Goal: Task Accomplishment & Management: Use online tool/utility

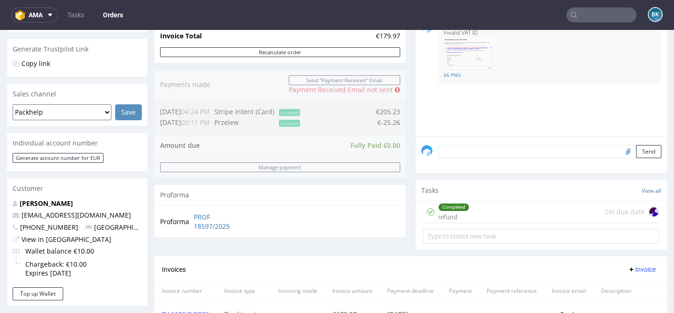
scroll to position [264, 0]
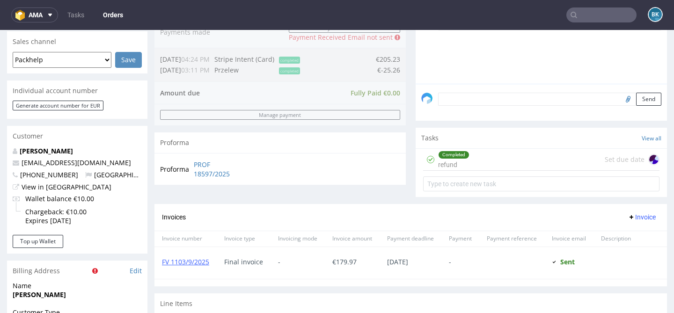
click at [476, 168] on div "Completed refund Set due date" at bounding box center [541, 160] width 236 height 22
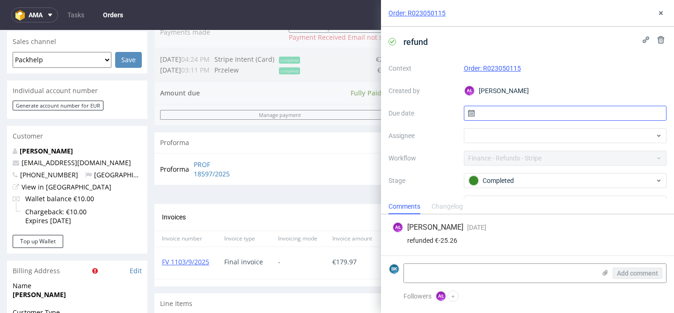
scroll to position [49, 0]
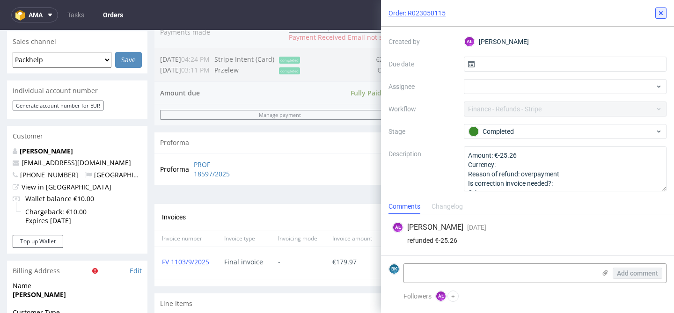
click at [661, 13] on use at bounding box center [661, 13] width 4 height 4
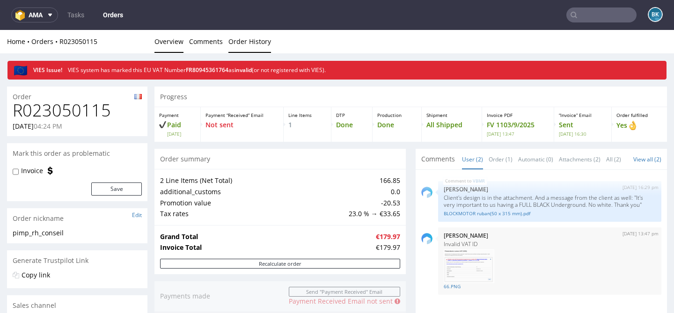
click at [243, 43] on link "Order History" at bounding box center [249, 41] width 43 height 23
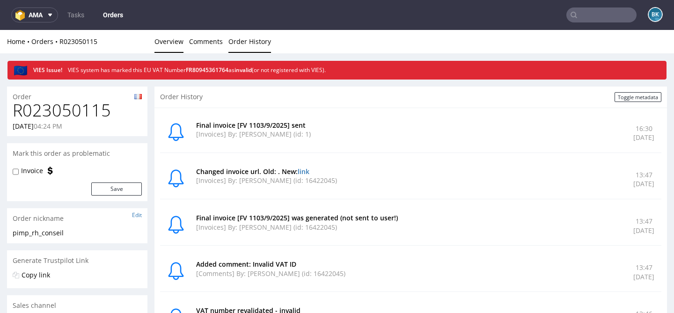
click at [171, 41] on link "Overview" at bounding box center [168, 41] width 29 height 23
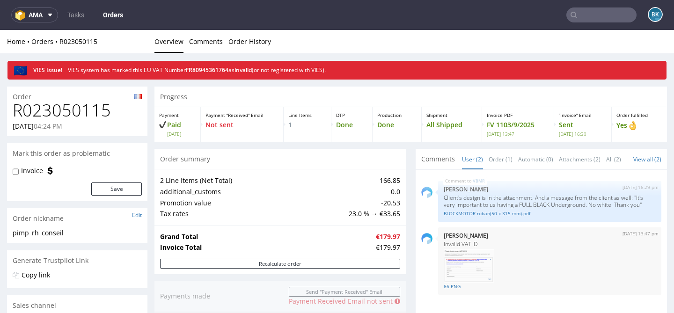
click at [87, 110] on h1 "R023050115" at bounding box center [77, 110] width 129 height 19
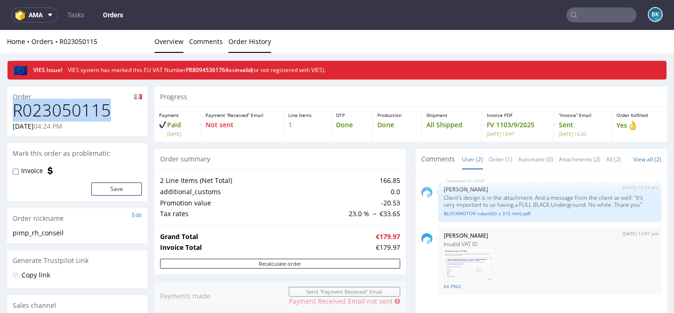
click at [250, 44] on link "Order History" at bounding box center [249, 41] width 43 height 23
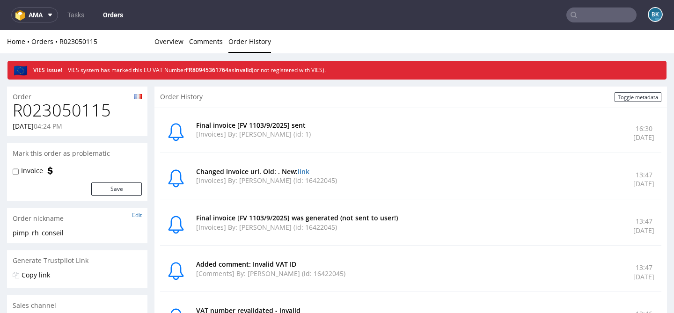
click at [44, 101] on h1 "R023050115" at bounding box center [77, 110] width 129 height 19
click at [172, 46] on link "Overview" at bounding box center [168, 41] width 29 height 23
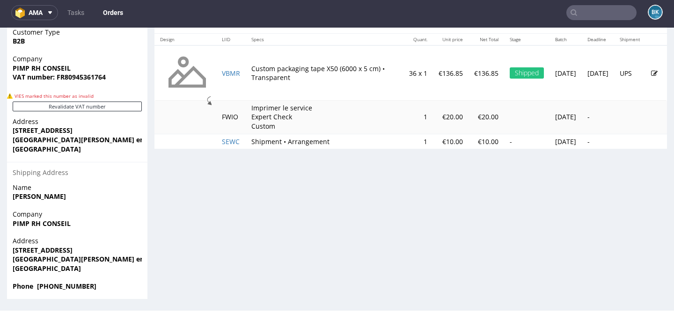
scroll to position [1, 0]
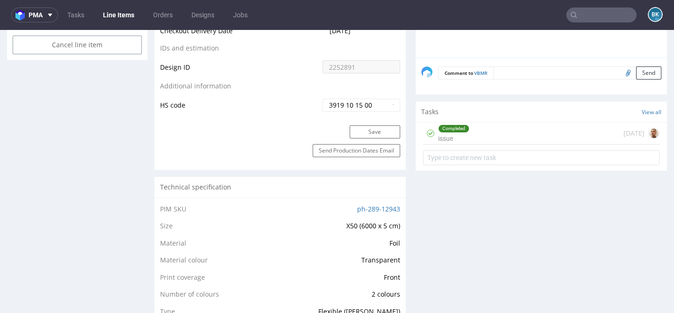
scroll to position [577, 0]
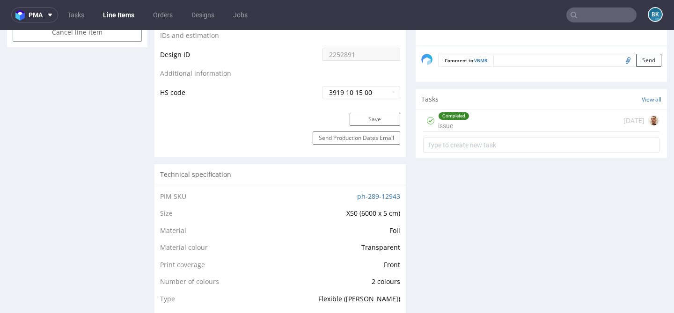
click at [484, 123] on div "Completed issue 24 days ago" at bounding box center [541, 121] width 236 height 22
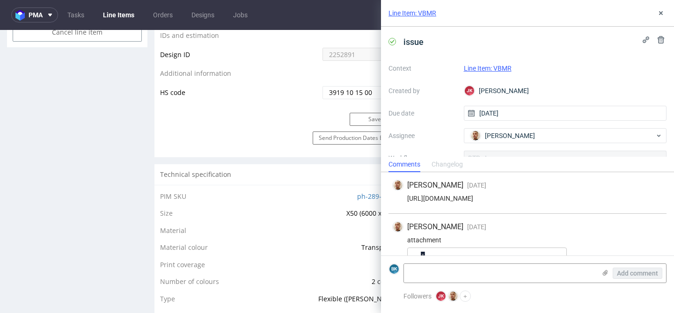
scroll to position [82, 0]
click at [660, 10] on icon at bounding box center [660, 12] width 7 height 7
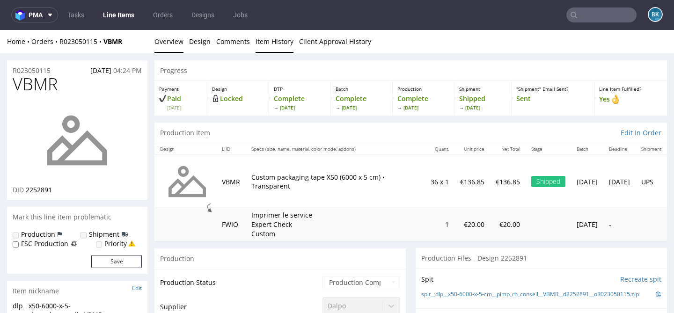
click at [278, 46] on link "Item History" at bounding box center [275, 41] width 38 height 23
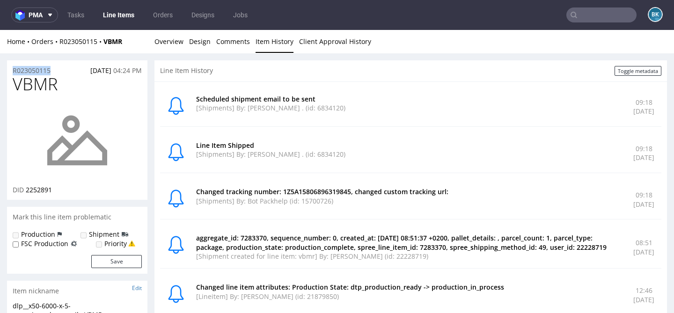
drag, startPoint x: 57, startPoint y: 68, endPoint x: 7, endPoint y: 69, distance: 49.1
click at [7, 68] on div "R023050115 25.08.2025 04:24 PM" at bounding box center [77, 67] width 140 height 15
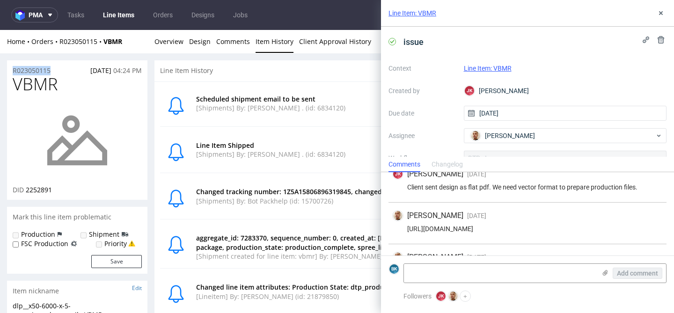
scroll to position [8, 0]
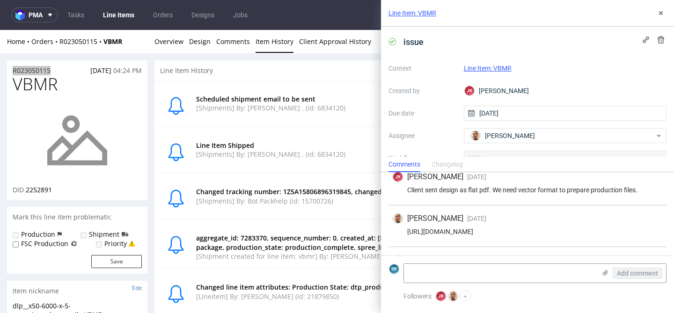
click at [482, 230] on div "https://app-eu1.hubspot.com/contacts/25600958/record/0-5/216006012135/" at bounding box center [527, 231] width 271 height 7
copy div "https://app-eu1.hubspot.com/contacts/25600958/record/0-5/216006012135/"
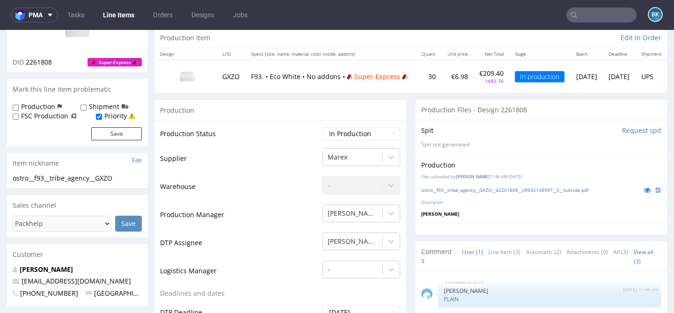
scroll to position [49, 0]
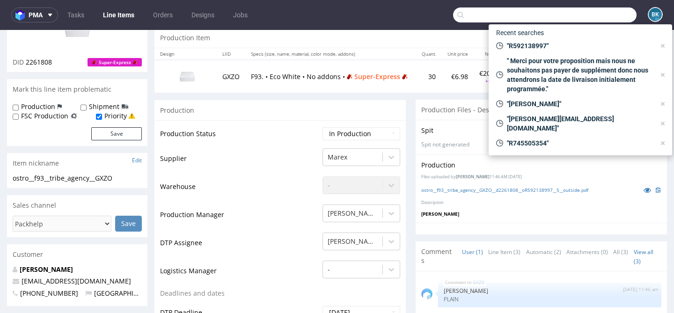
click at [586, 10] on input "text" at bounding box center [544, 14] width 183 height 15
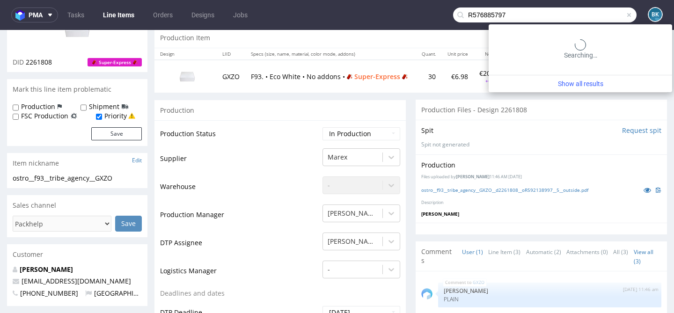
type input "R576885797"
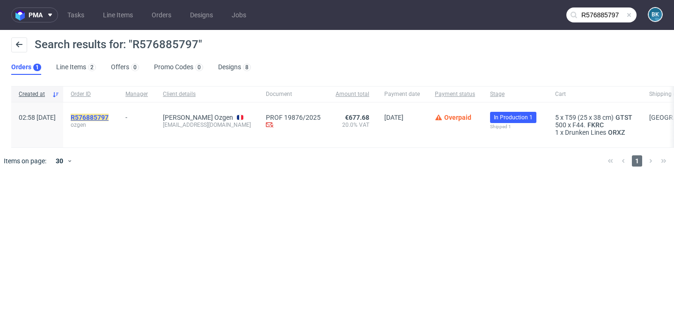
click at [106, 117] on mark "R576885797" at bounding box center [90, 117] width 38 height 7
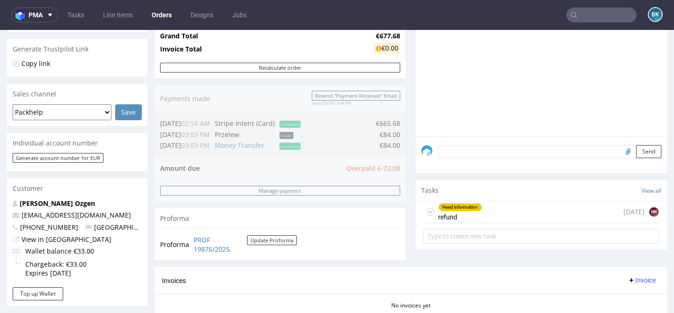
scroll to position [212, 0]
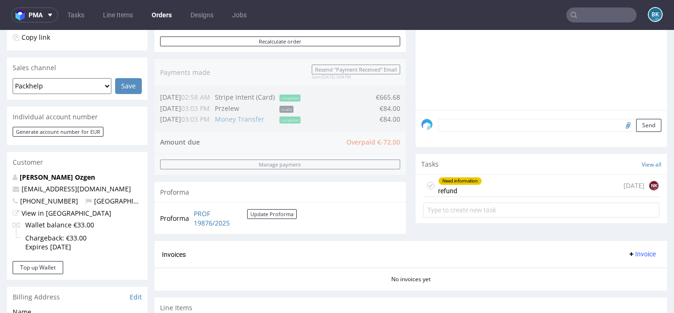
click at [474, 197] on div "Need information refund" at bounding box center [460, 186] width 44 height 22
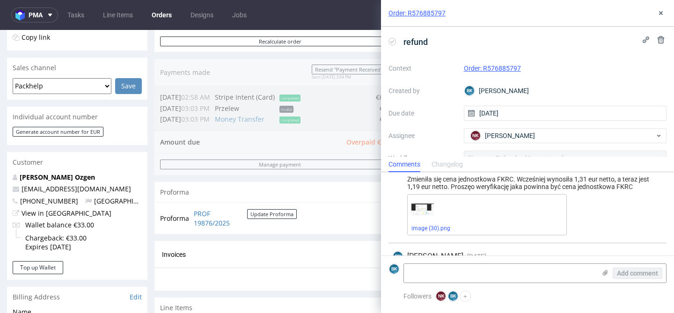
scroll to position [48, 0]
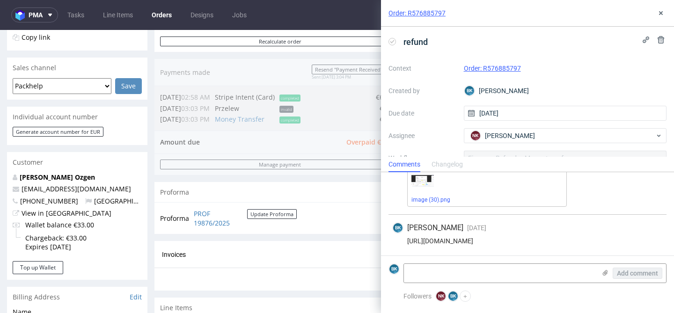
click at [498, 242] on div "https://packhelp.slack.com/archives/C01MPBDBG93/p1758202414263529" at bounding box center [527, 240] width 271 height 7
copy div "https://packhelp.slack.com/archives/C01MPBDBG93/p1758202414263529"
click at [662, 12] on use at bounding box center [661, 13] width 4 height 4
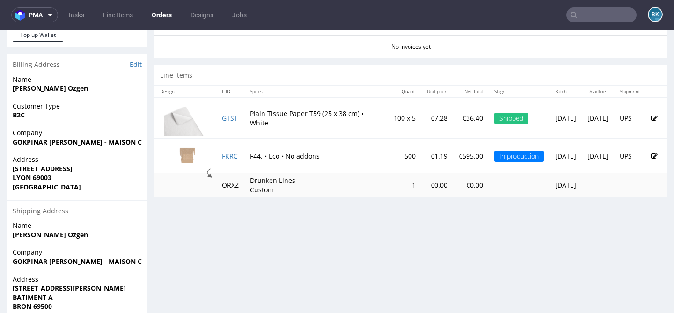
scroll to position [442, 0]
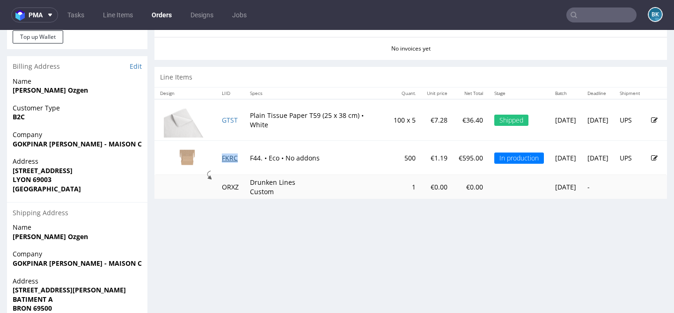
click at [232, 158] on link "FKRC" at bounding box center [230, 158] width 16 height 9
click at [226, 119] on link "GTST" at bounding box center [230, 120] width 16 height 9
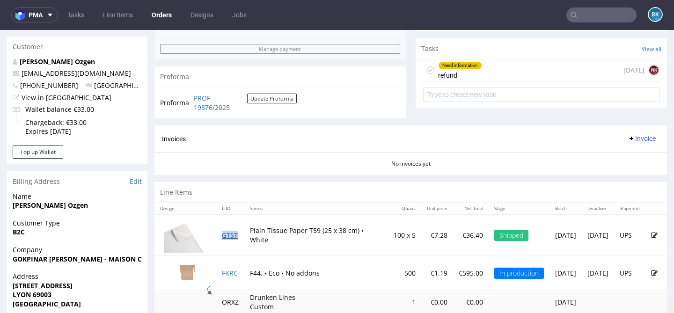
scroll to position [328, 0]
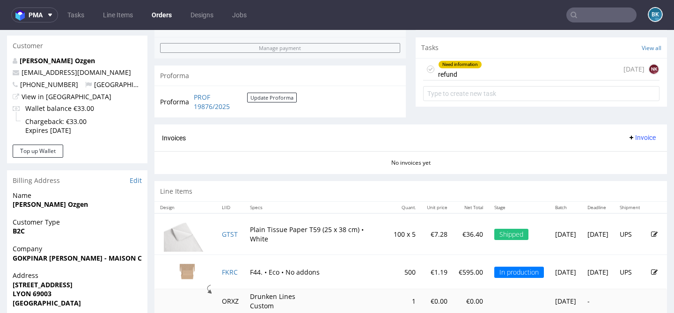
click at [485, 80] on div "Need information refund 5 days ago NK" at bounding box center [541, 70] width 236 height 22
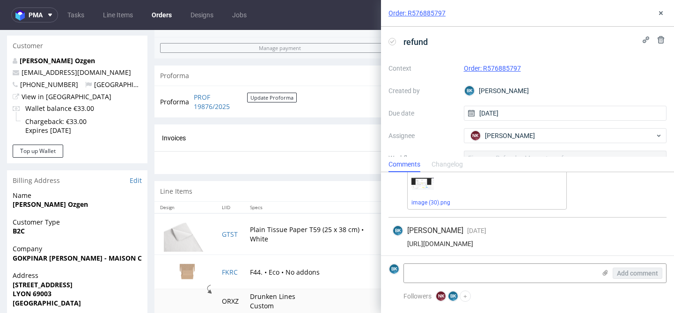
scroll to position [48, 0]
click at [489, 243] on div "https://packhelp.slack.com/archives/C01MPBDBG93/p1758202414263529" at bounding box center [527, 240] width 271 height 7
copy div "https://packhelp.slack.com/archives/C01MPBDBG93/p1758202414263529"
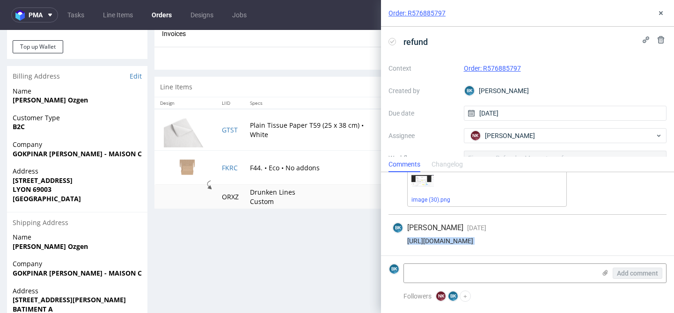
scroll to position [437, 0]
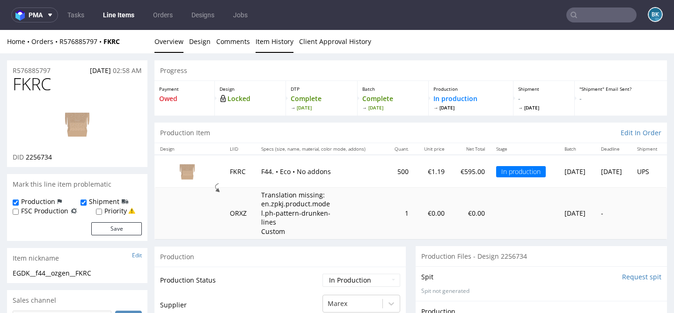
click at [277, 44] on link "Item History" at bounding box center [275, 41] width 38 height 23
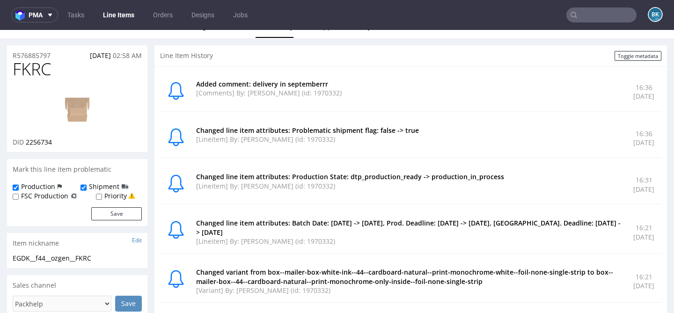
scroll to position [3, 0]
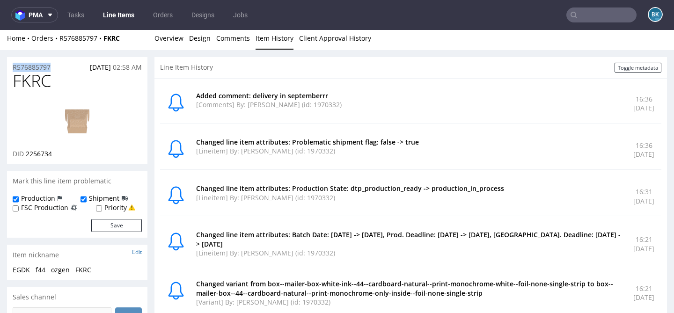
drag, startPoint x: 59, startPoint y: 66, endPoint x: 0, endPoint y: 66, distance: 59.0
copy p "R576885797"
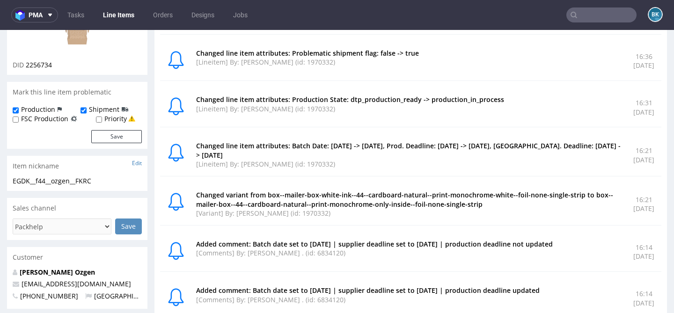
scroll to position [0, 0]
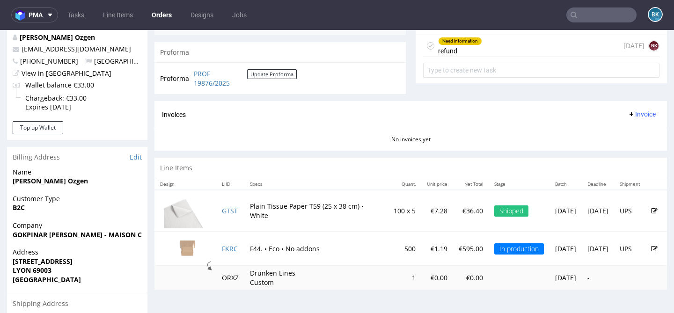
scroll to position [185, 0]
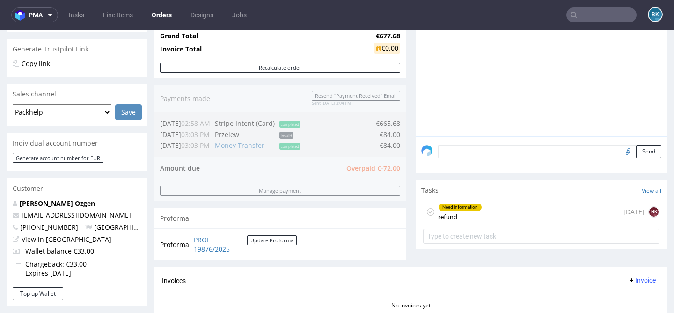
click at [583, 11] on input "text" at bounding box center [601, 14] width 70 height 15
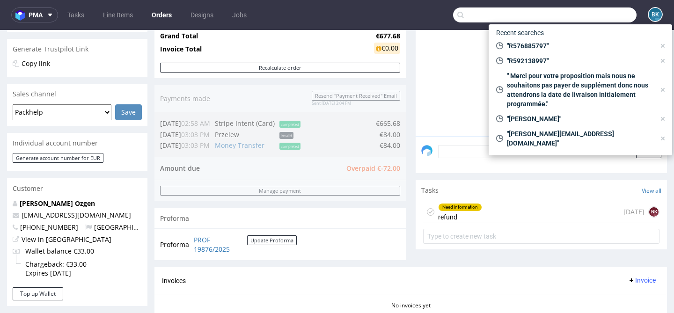
paste input "R415198"
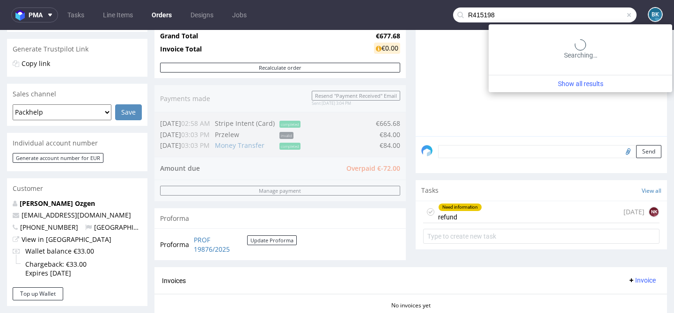
type input "R415198"
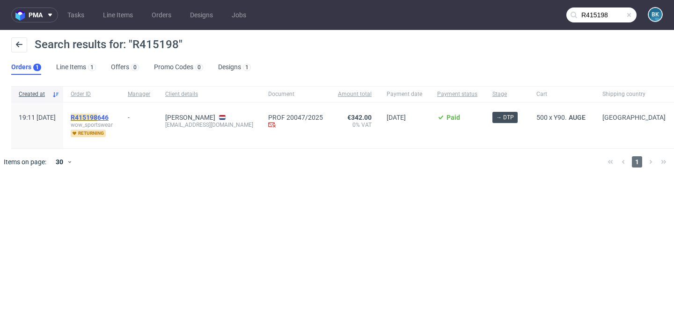
click at [97, 115] on mark "R415198" at bounding box center [84, 117] width 27 height 7
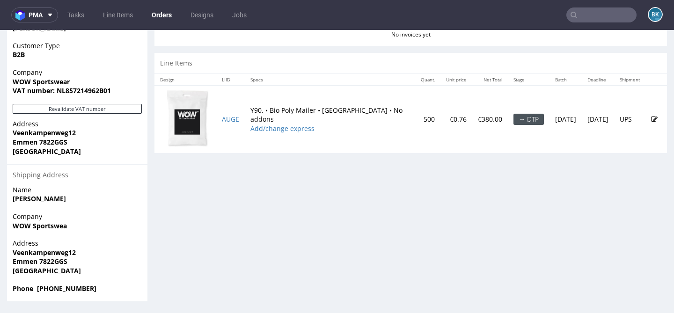
scroll to position [2, 0]
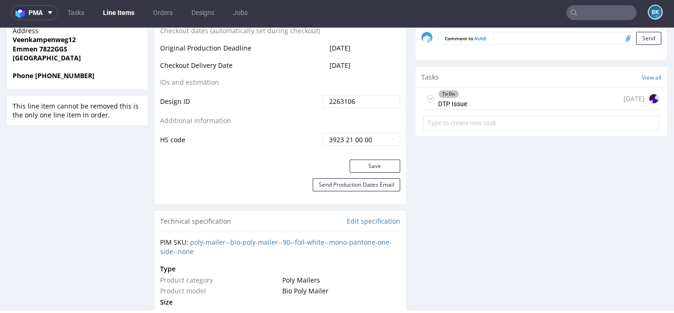
scroll to position [512, 0]
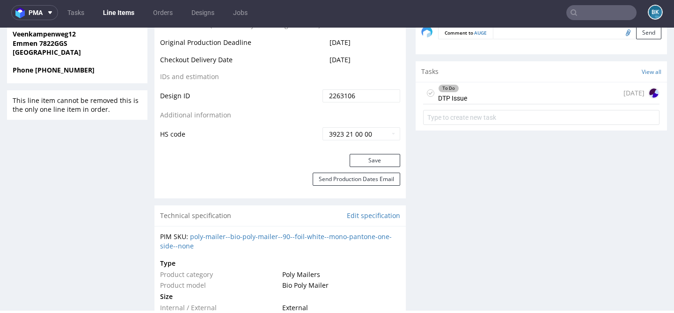
click at [507, 92] on div "To Do DTP Issue 3 days ago" at bounding box center [541, 93] width 236 height 22
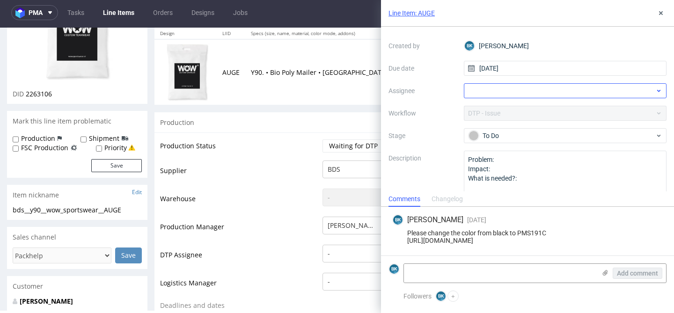
scroll to position [57, 0]
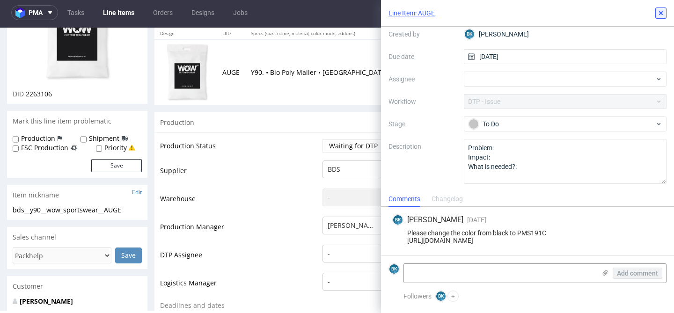
click at [663, 13] on icon at bounding box center [660, 12] width 7 height 7
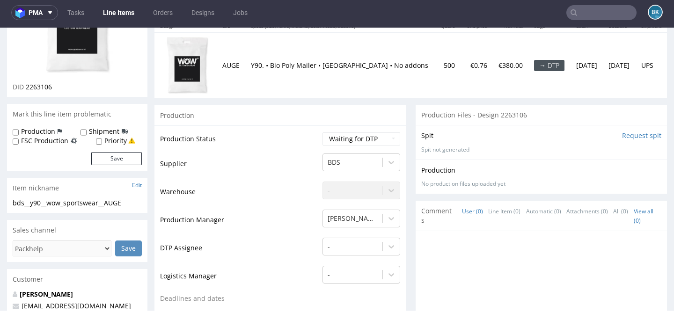
scroll to position [120, 0]
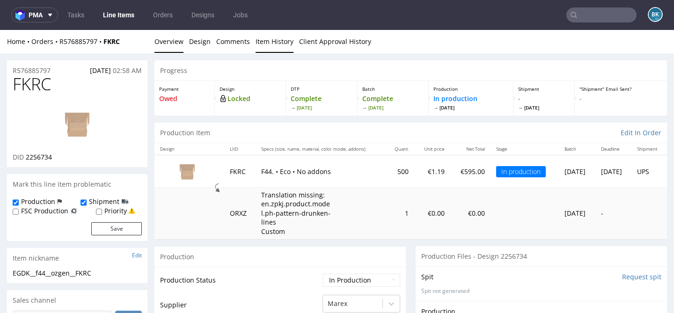
click at [273, 36] on link "Item History" at bounding box center [275, 41] width 38 height 23
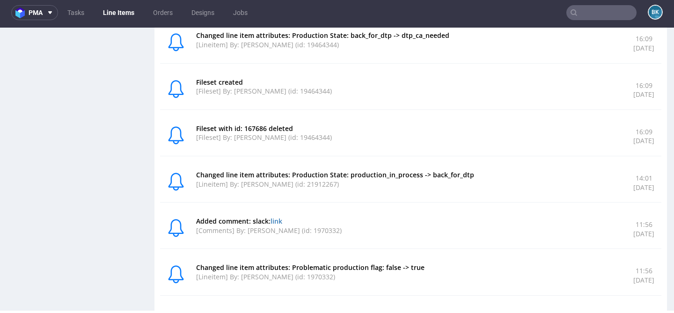
scroll to position [716, 0]
click at [278, 220] on link "link" at bounding box center [277, 221] width 12 height 9
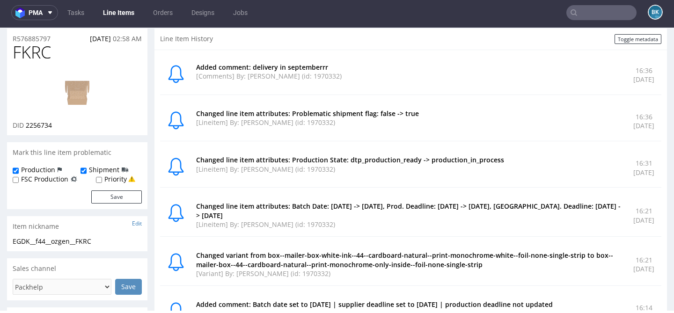
scroll to position [0, 0]
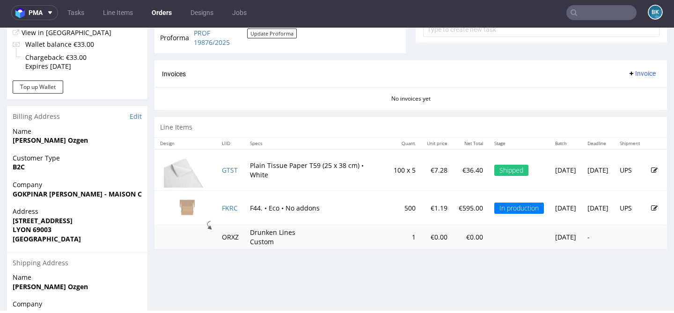
scroll to position [421, 0]
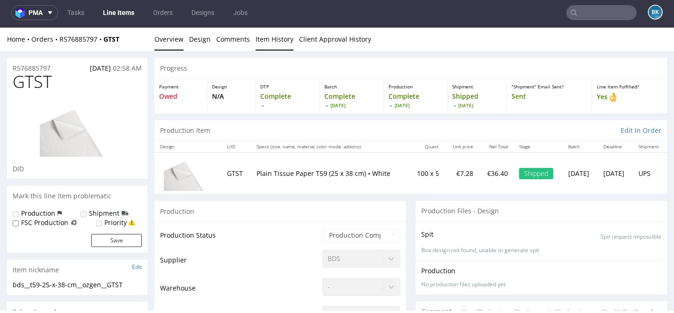
click at [277, 35] on link "Item History" at bounding box center [275, 39] width 38 height 23
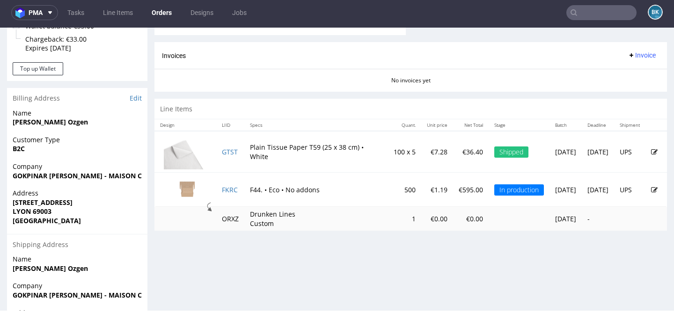
scroll to position [420, 0]
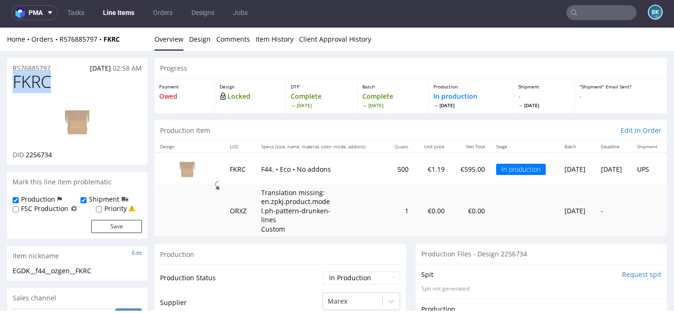
drag, startPoint x: 55, startPoint y: 77, endPoint x: 0, endPoint y: 86, distance: 55.5
copy span "FKRC"
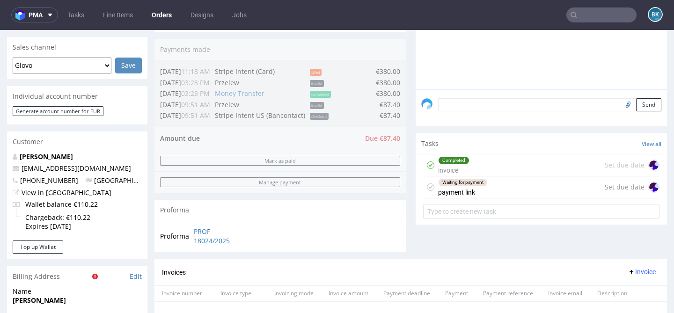
scroll to position [257, 0]
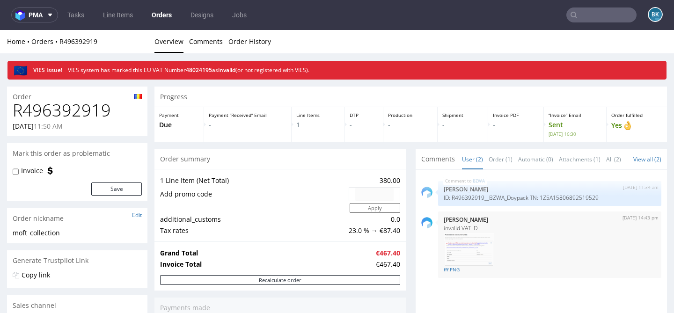
click at [81, 109] on h1 "R496392919" at bounding box center [77, 110] width 129 height 19
copy h1 "R496392919"
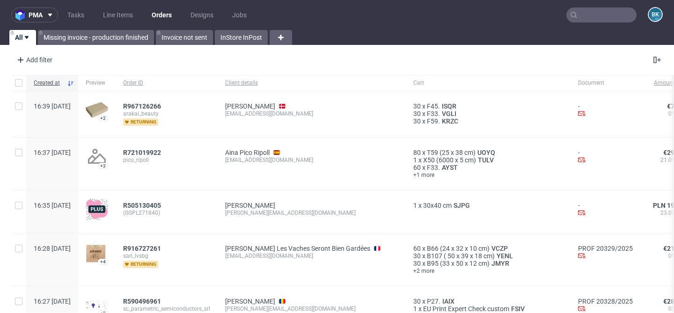
click at [588, 18] on input "text" at bounding box center [601, 14] width 70 height 15
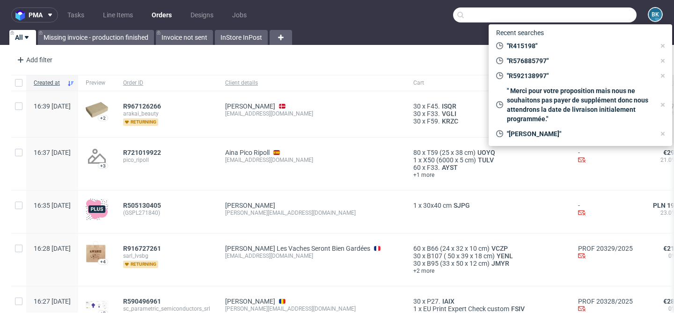
paste input "R338023200"
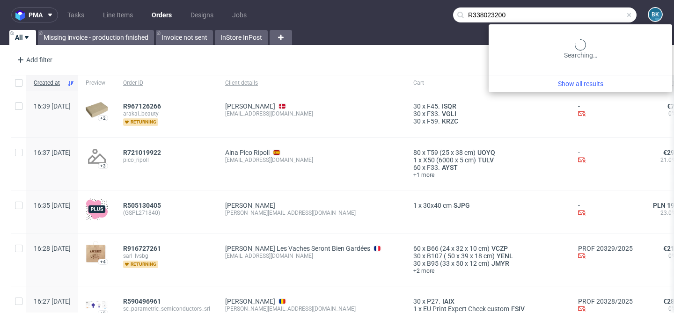
type input "R338023200"
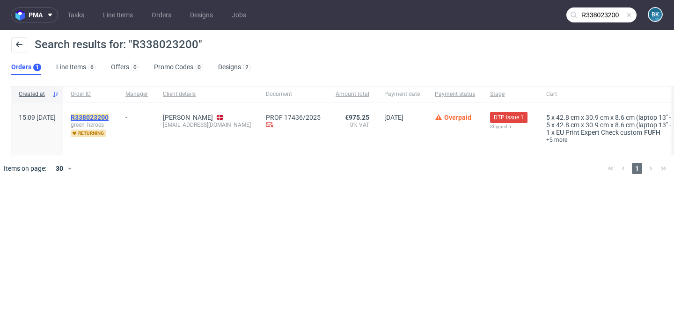
click at [109, 115] on mark "R338023200" at bounding box center [90, 117] width 38 height 7
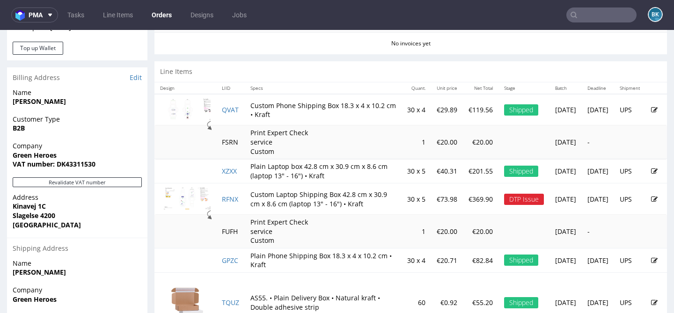
scroll to position [431, 0]
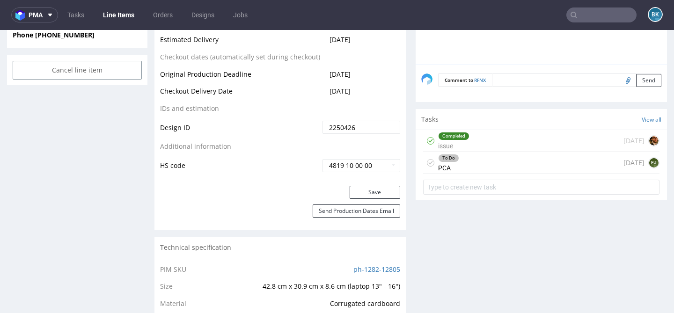
scroll to position [509, 0]
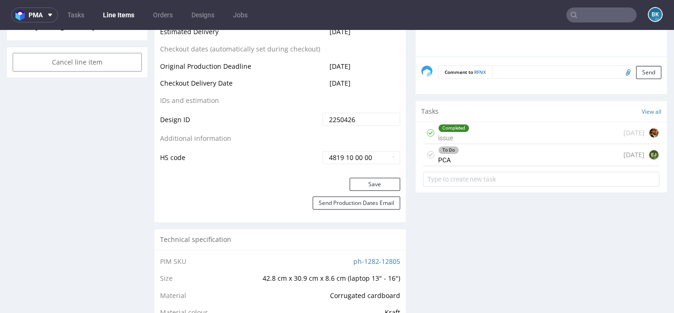
click at [470, 162] on div "To Do PCA 12 days ago EJ" at bounding box center [541, 155] width 236 height 22
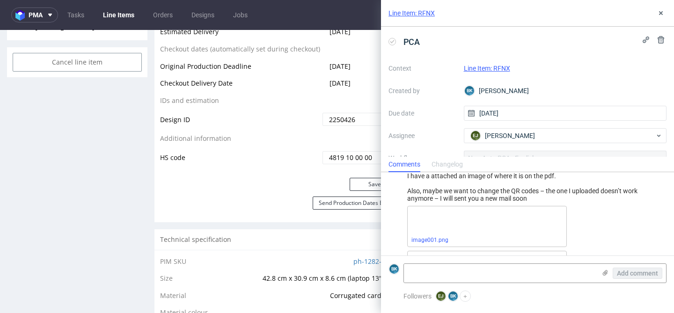
scroll to position [70, 0]
click at [663, 10] on icon at bounding box center [660, 12] width 7 height 7
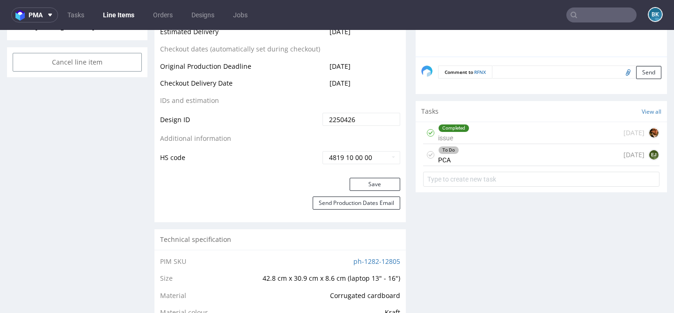
click at [510, 132] on div "Completed issue 27 days ago" at bounding box center [541, 133] width 236 height 22
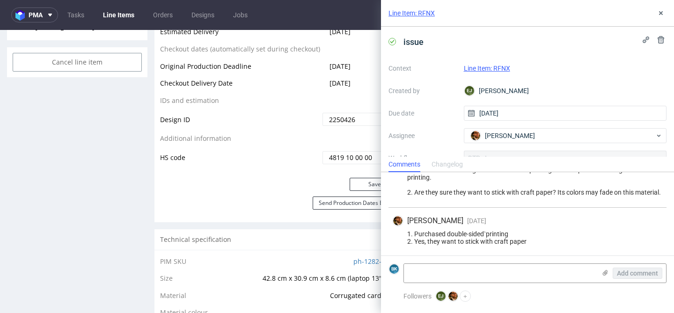
scroll to position [29, 0]
click at [658, 13] on icon at bounding box center [660, 12] width 7 height 7
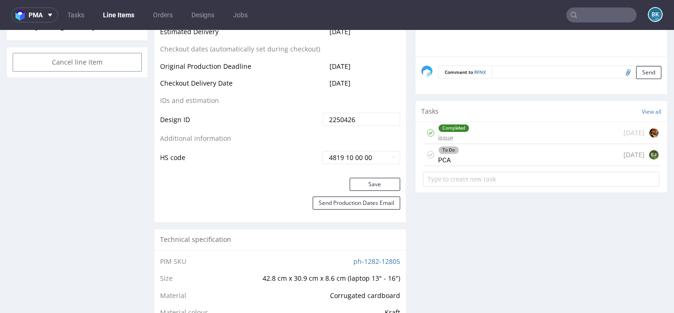
click at [527, 162] on div "To Do PCA 12 days ago EJ" at bounding box center [541, 155] width 236 height 22
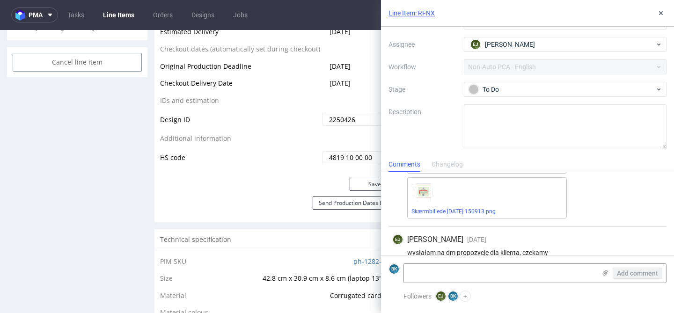
scroll to position [157, 0]
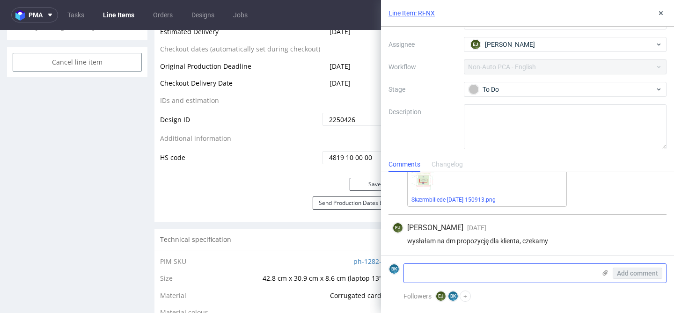
click at [424, 272] on textarea at bounding box center [500, 273] width 192 height 19
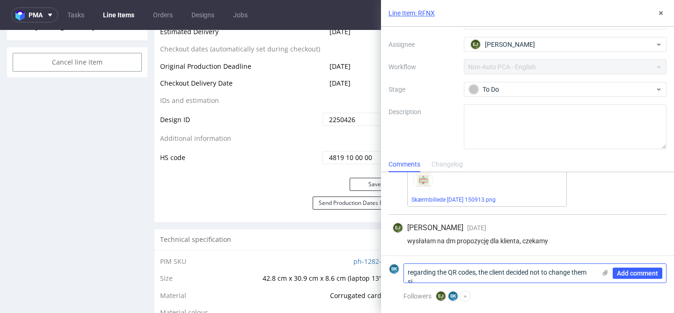
scroll to position [0, 0]
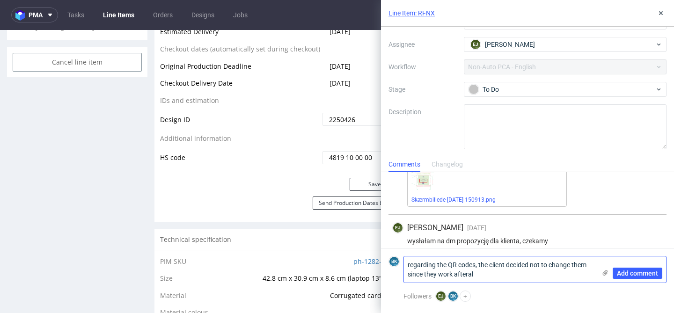
type textarea "regarding the QR codes, the client decided not to change them since they work a…"
drag, startPoint x: 487, startPoint y: 275, endPoint x: 393, endPoint y: 267, distance: 93.9
click at [393, 267] on div "BK regarding the QR codes, the client decided not to change them since they wor…" at bounding box center [527, 269] width 278 height 27
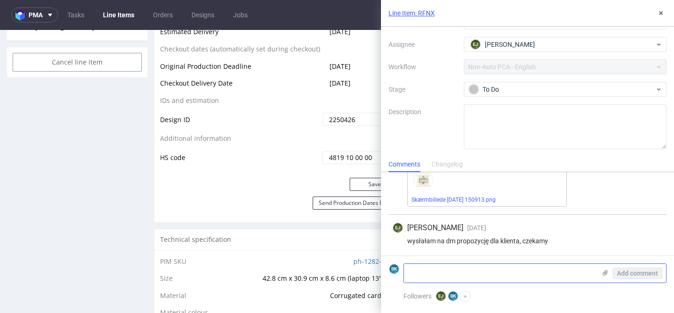
paste textarea "Regarding the QR codes, the client has decided not to change them since they ar…"
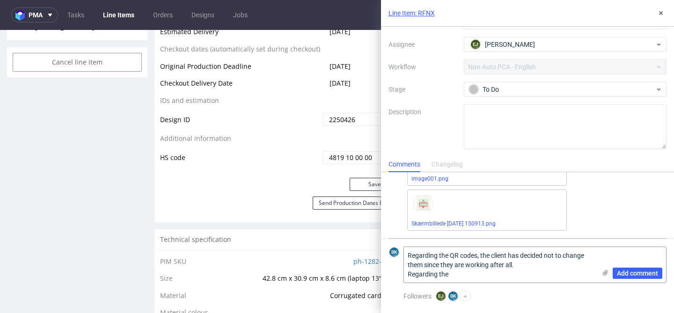
scroll to position [174, 0]
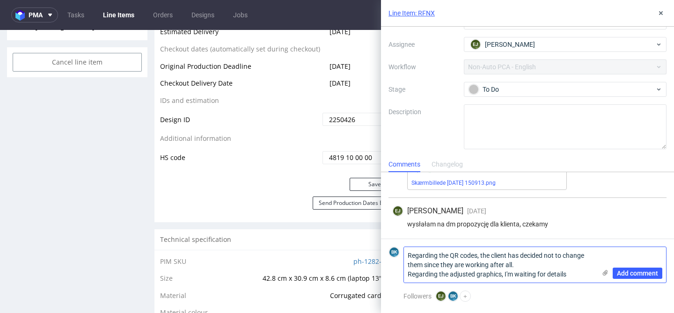
click at [527, 264] on textarea "Regarding the QR codes, the client has decided not to change them since they ar…" at bounding box center [500, 265] width 192 height 36
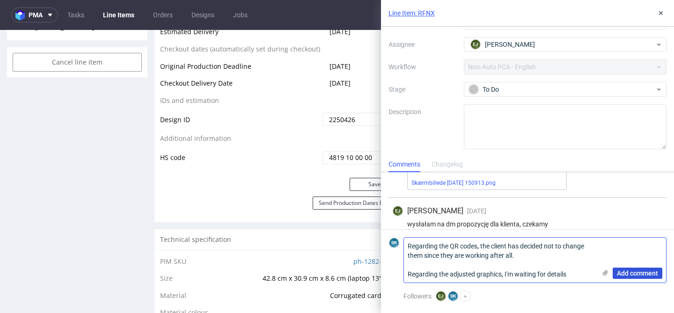
type textarea "Regarding the QR codes, the client has decided not to change them since they ar…"
click at [641, 274] on span "Add comment" at bounding box center [637, 273] width 41 height 7
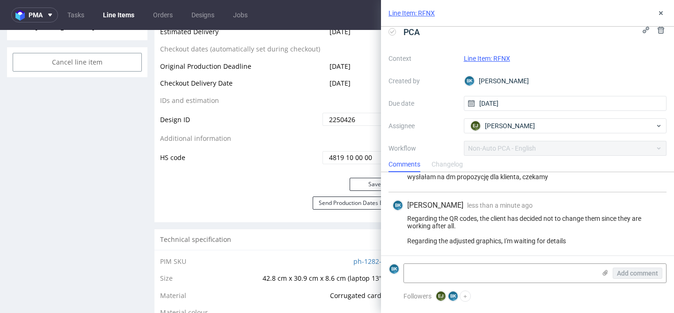
scroll to position [0, 0]
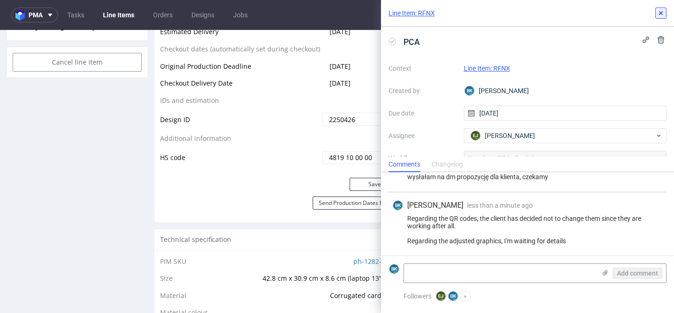
click at [661, 17] on button at bounding box center [660, 12] width 11 height 11
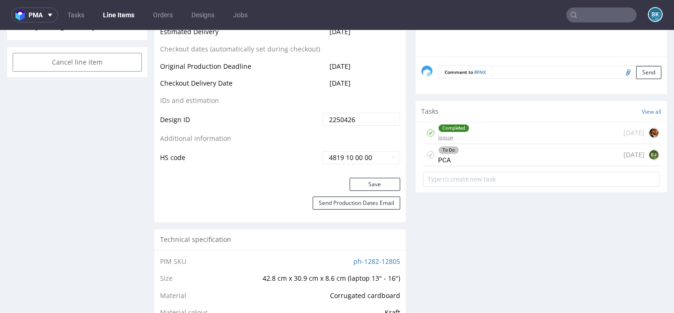
click at [525, 134] on div "Completed issue 27 days ago" at bounding box center [541, 133] width 236 height 22
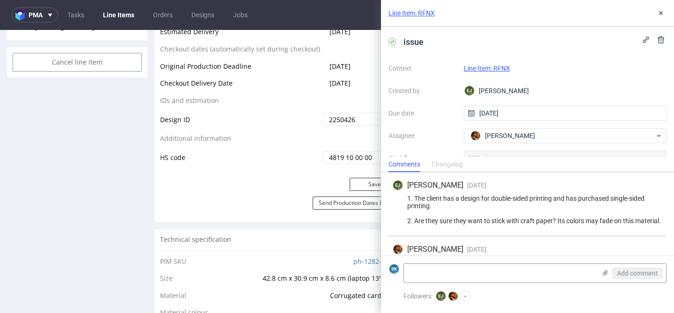
scroll to position [29, 0]
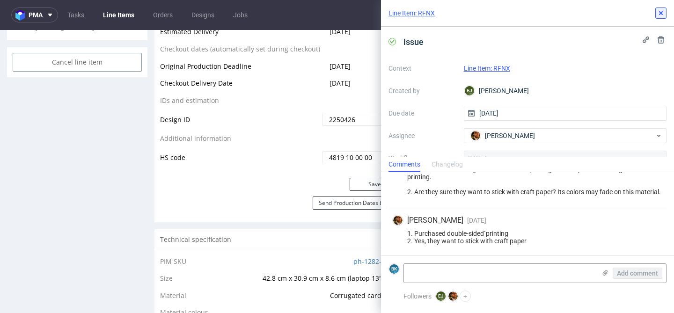
click at [659, 13] on icon at bounding box center [660, 12] width 7 height 7
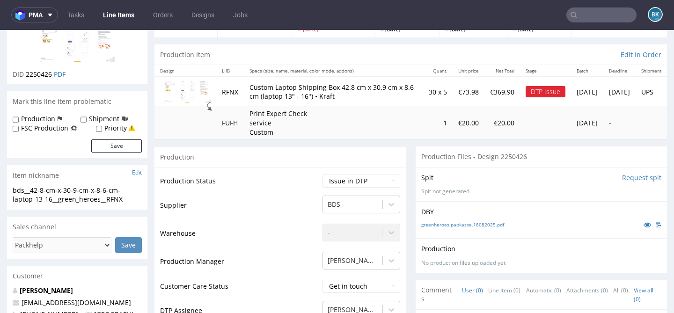
scroll to position [85, 0]
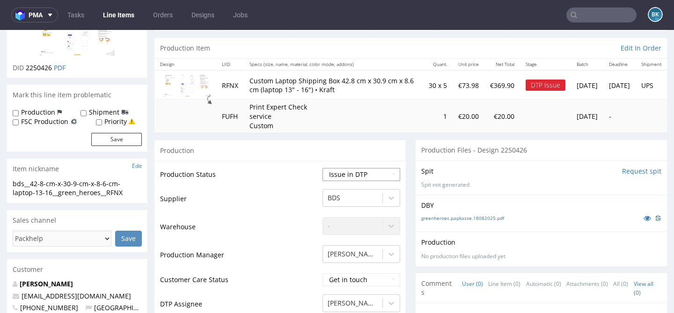
click at [351, 176] on select "Waiting for Artwork Waiting for Diecut Waiting for Mockup Waiting for DTP Waiti…" at bounding box center [361, 174] width 78 height 13
select select "back_for_dtp"
click at [322, 168] on select "Waiting for Artwork Waiting for Diecut Waiting for Mockup Waiting for DTP Waiti…" at bounding box center [361, 174] width 78 height 13
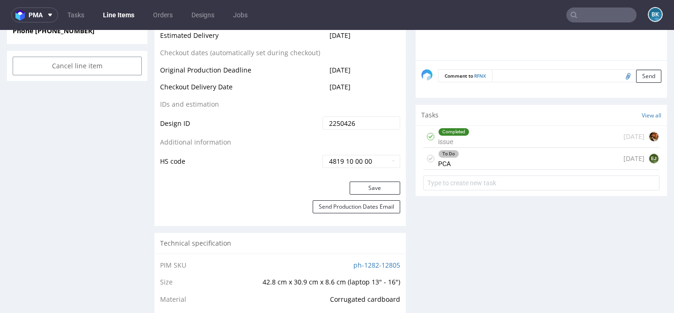
scroll to position [508, 0]
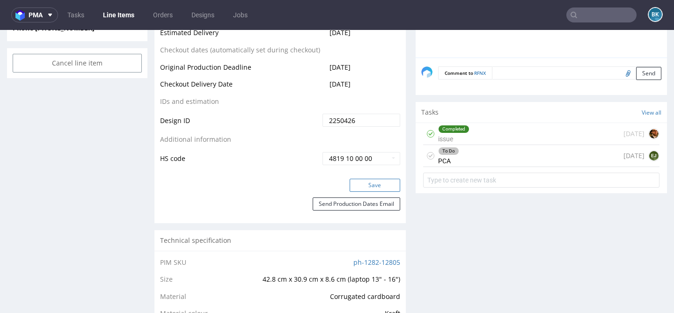
click at [381, 192] on button "Save" at bounding box center [375, 185] width 51 height 13
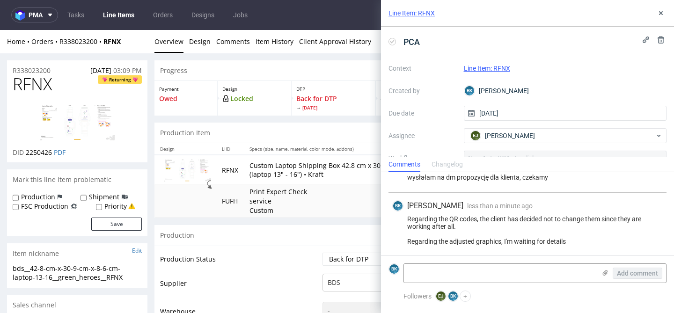
scroll to position [221, 0]
click at [660, 15] on icon at bounding box center [660, 12] width 7 height 7
